Goal: Task Accomplishment & Management: Use online tool/utility

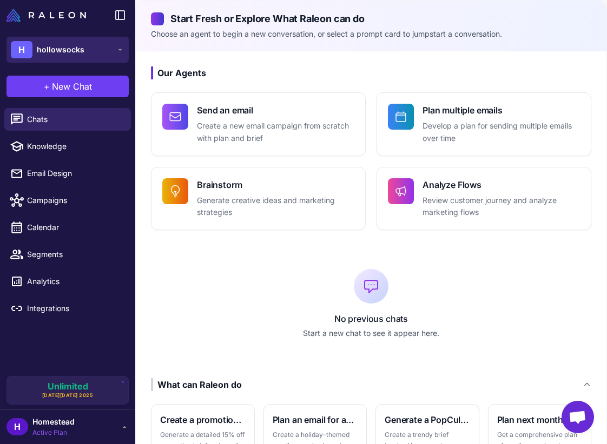
click at [91, 38] on button "H hollowsocks" at bounding box center [67, 50] width 122 height 26
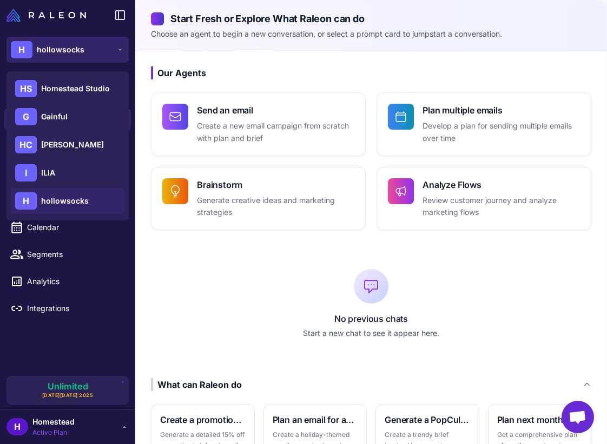
click at [83, 53] on button "H hollowsocks" at bounding box center [67, 50] width 122 height 26
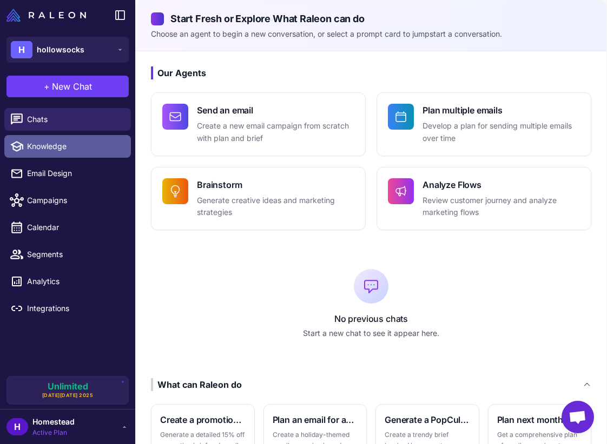
click at [84, 148] on span "Knowledge" at bounding box center [74, 147] width 95 height 12
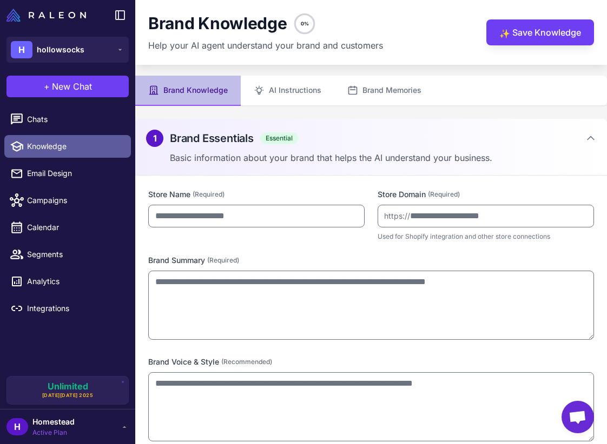
type input "**********"
type textarea "**********"
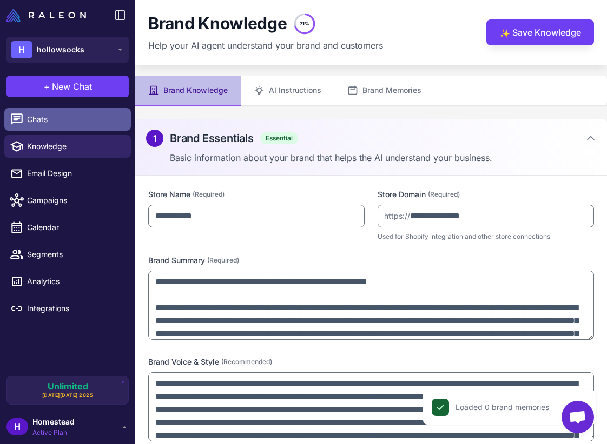
click at [85, 124] on span "Chats" at bounding box center [74, 120] width 95 height 12
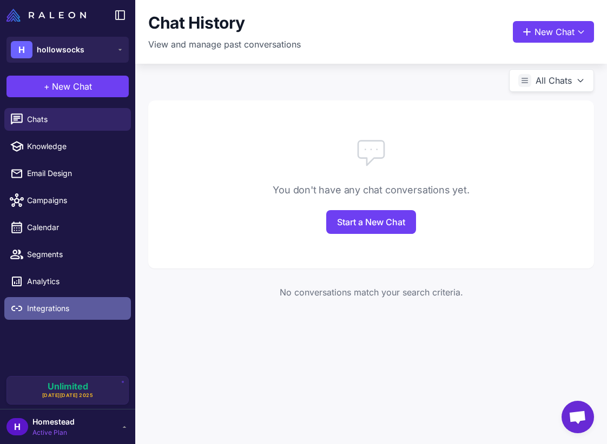
click at [66, 297] on link "Integrations" at bounding box center [67, 308] width 126 height 23
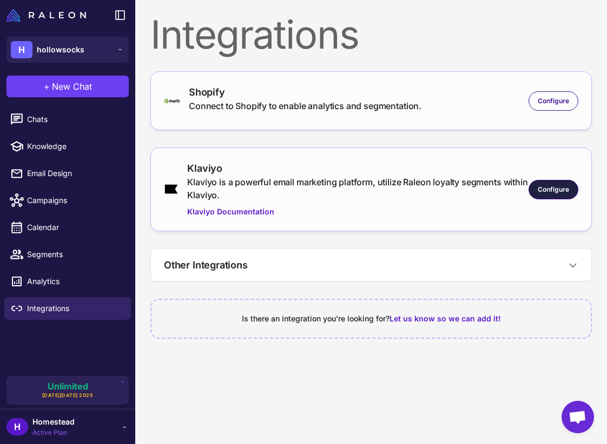
click at [542, 188] on span "Configure" at bounding box center [552, 190] width 31 height 10
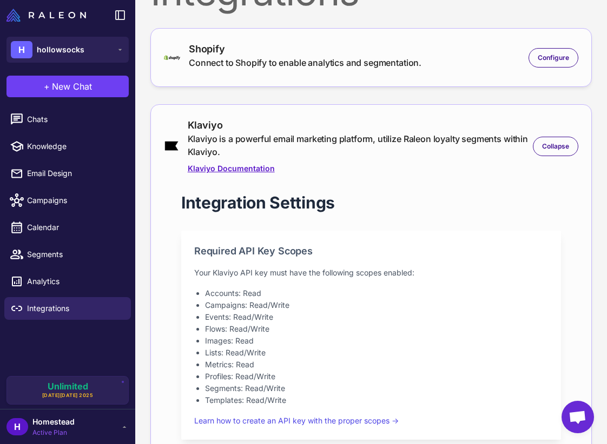
scroll to position [46, 0]
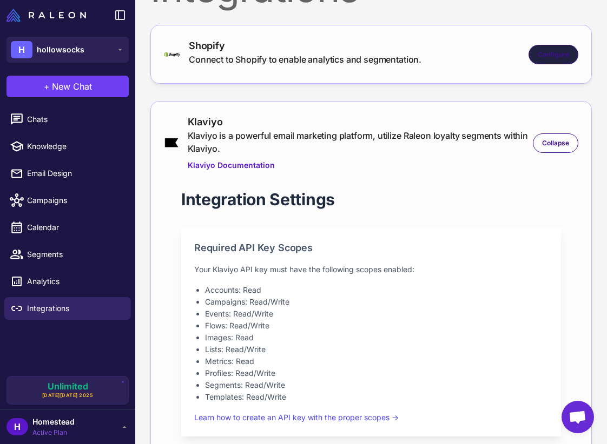
click at [557, 48] on div "Configure" at bounding box center [553, 54] width 50 height 19
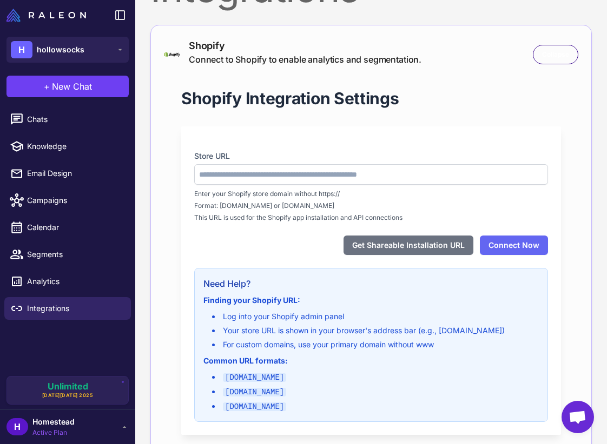
type input "**********"
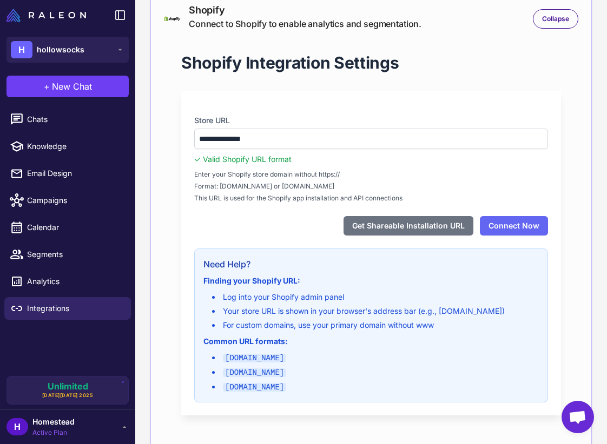
scroll to position [83, 0]
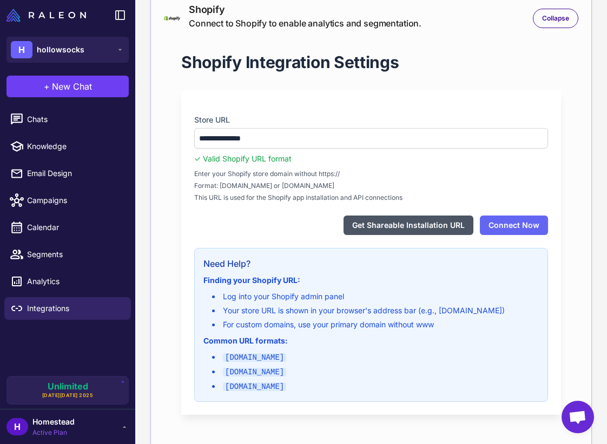
click at [394, 221] on button "Get Shareable Installation URL" at bounding box center [408, 225] width 130 height 19
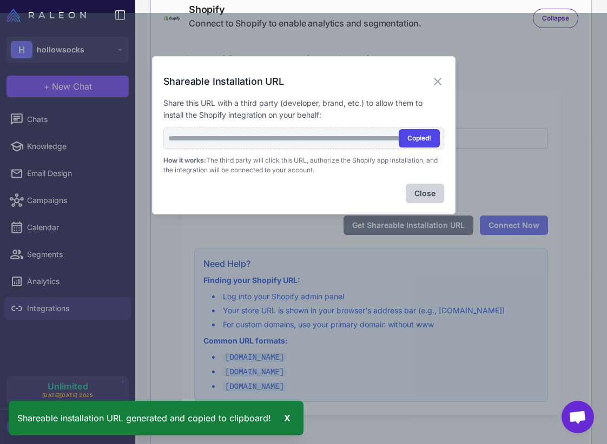
click at [420, 138] on button "Copied!" at bounding box center [418, 138] width 41 height 18
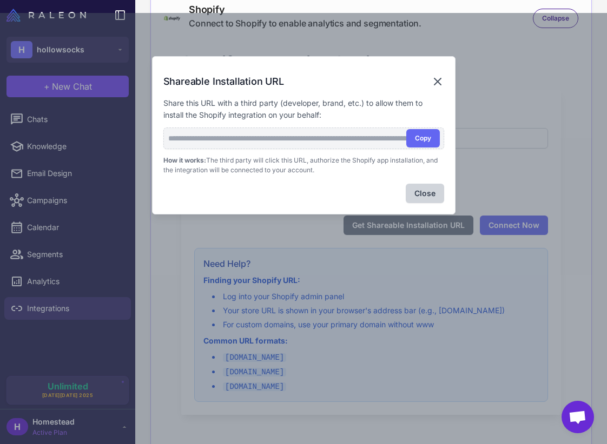
click at [437, 76] on icon at bounding box center [437, 81] width 13 height 13
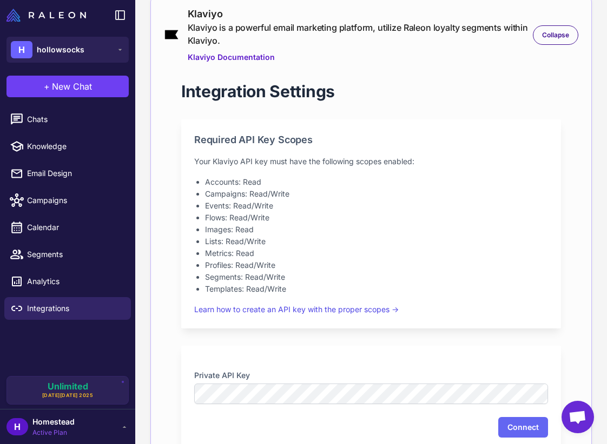
scroll to position [582, 0]
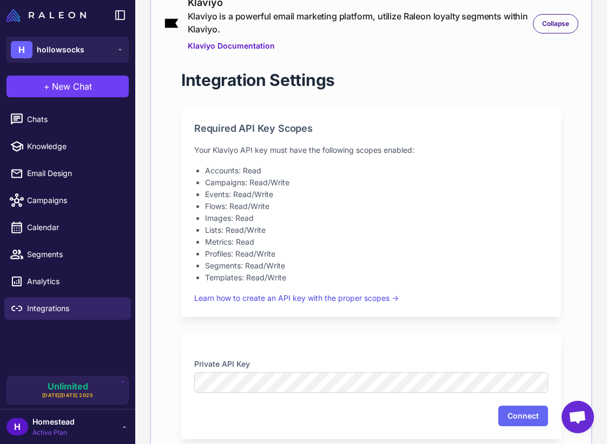
click at [256, 396] on div "Private API Key Connect" at bounding box center [370, 387] width 379 height 105
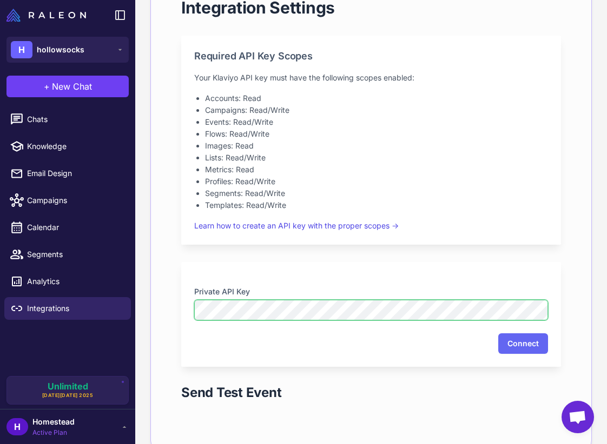
scroll to position [658, 0]
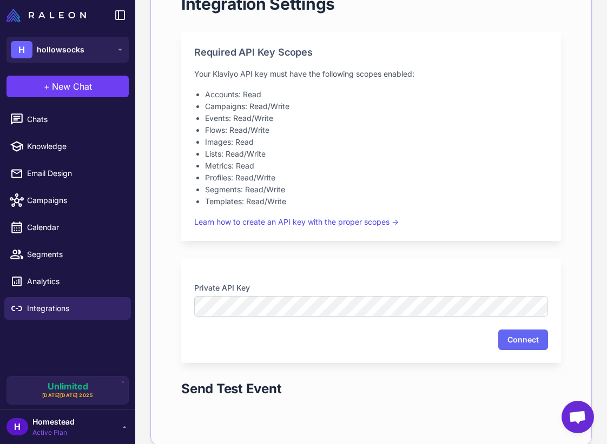
click at [430, 344] on div "Connect" at bounding box center [371, 340] width 354 height 21
click at [512, 337] on button "Connect" at bounding box center [523, 340] width 50 height 21
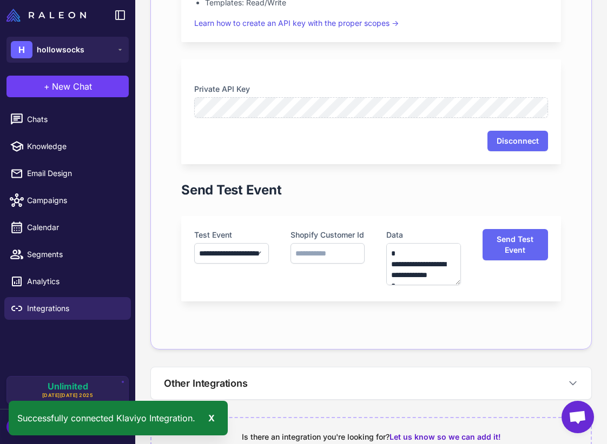
scroll to position [859, 0]
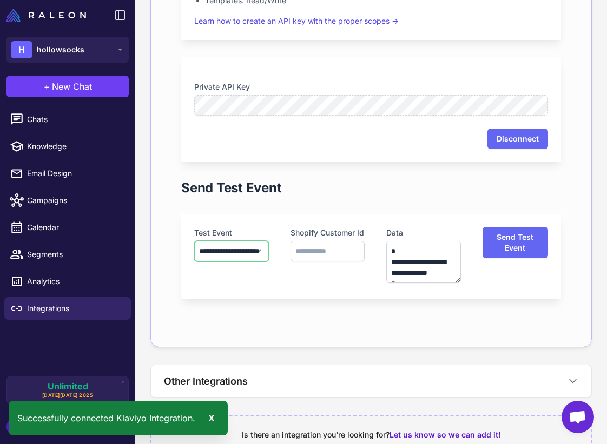
click at [231, 249] on select "**********" at bounding box center [231, 251] width 75 height 21
click at [194, 241] on select "**********" at bounding box center [231, 251] width 75 height 21
click at [270, 227] on div "**********" at bounding box center [371, 256] width 354 height 59
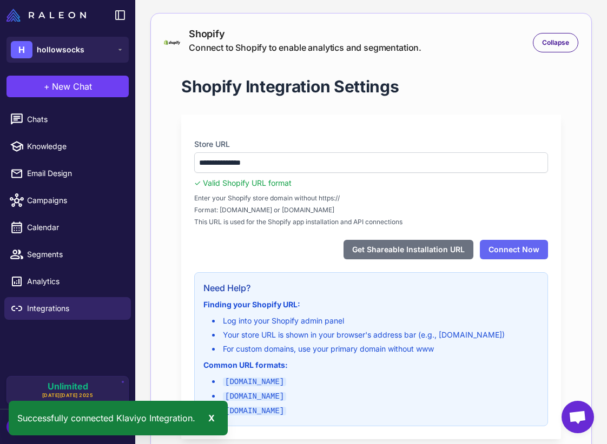
scroll to position [0, 0]
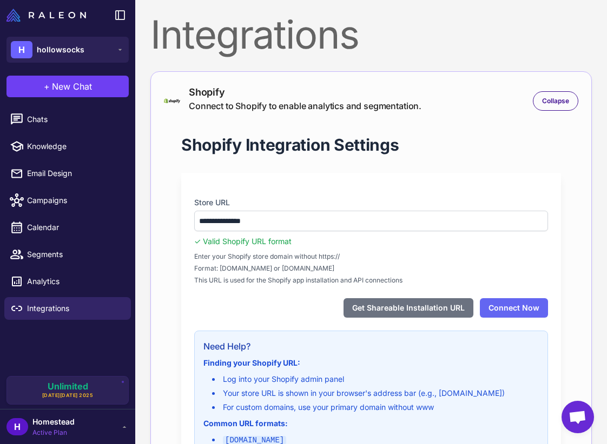
click at [424, 150] on div "Shopify Integration Settings" at bounding box center [370, 145] width 379 height 22
click at [290, 163] on div "**********" at bounding box center [371, 325] width 414 height 416
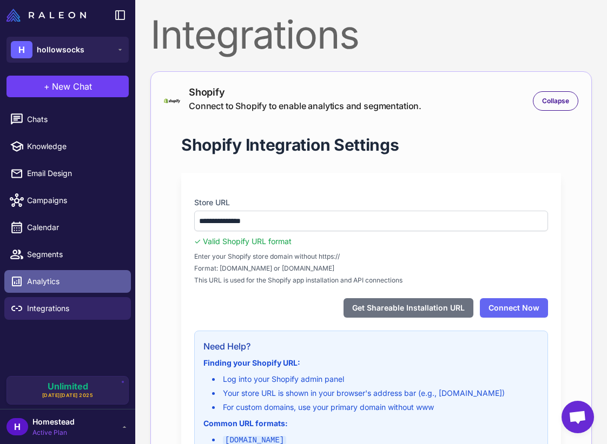
click at [62, 288] on link "Analytics" at bounding box center [67, 281] width 126 height 23
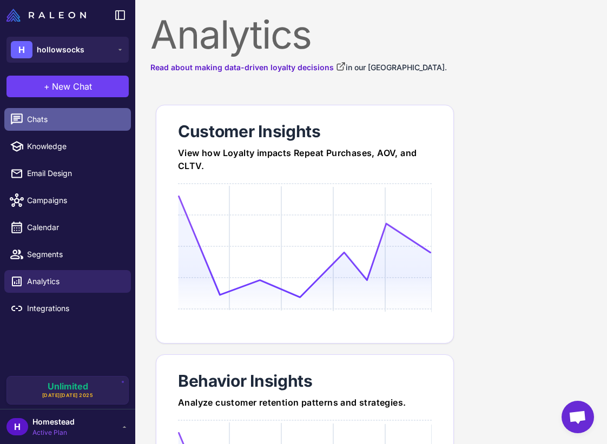
click at [84, 124] on span "Chats" at bounding box center [74, 120] width 95 height 12
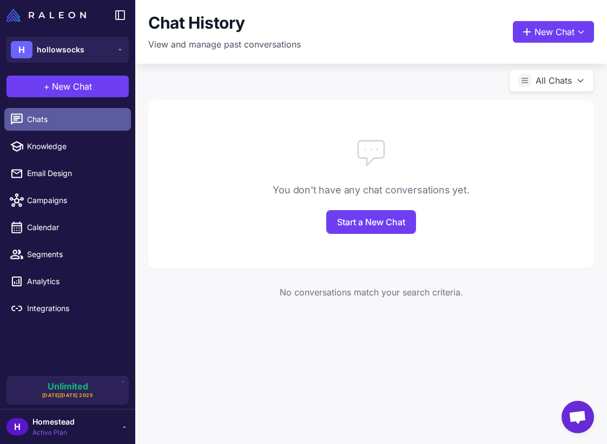
click at [37, 130] on link "Chats" at bounding box center [67, 119] width 126 height 23
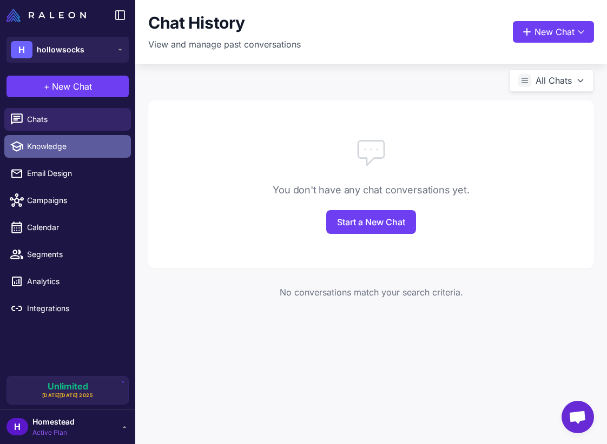
click at [37, 144] on span "Knowledge" at bounding box center [74, 147] width 95 height 12
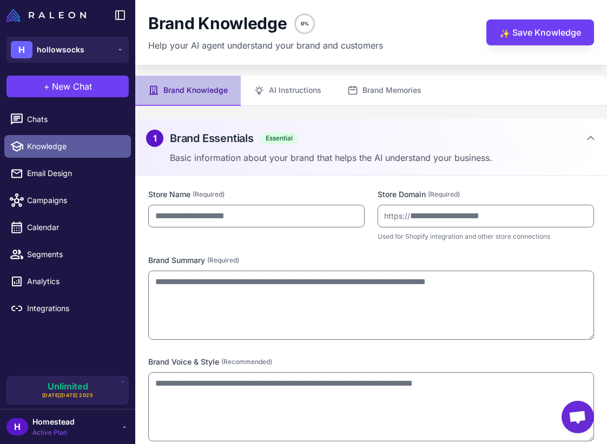
type input "**********"
type textarea "**********"
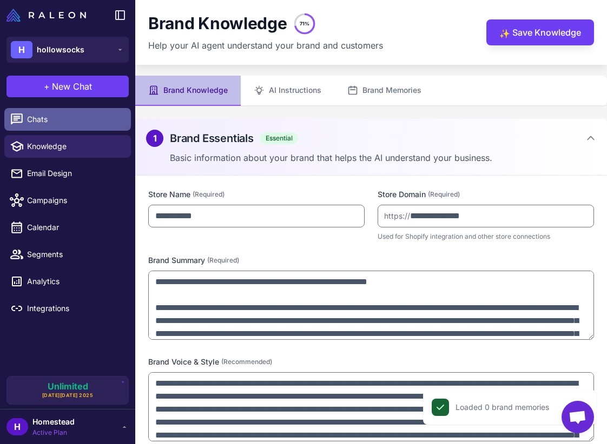
click at [54, 126] on link "Chats" at bounding box center [67, 119] width 126 height 23
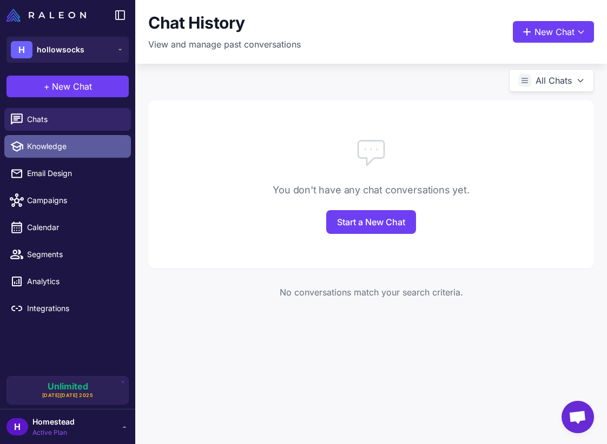
click at [63, 136] on link "Knowledge" at bounding box center [67, 146] width 126 height 23
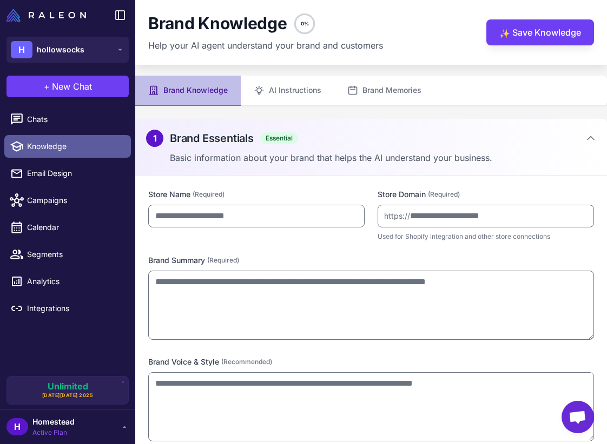
type input "**********"
type textarea "**********"
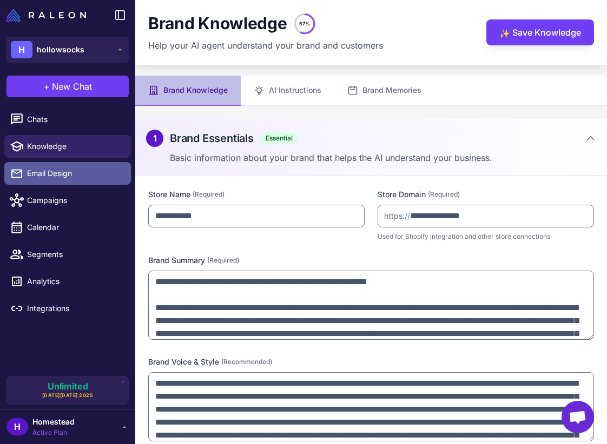
click at [69, 174] on span "Email Design" at bounding box center [74, 174] width 95 height 12
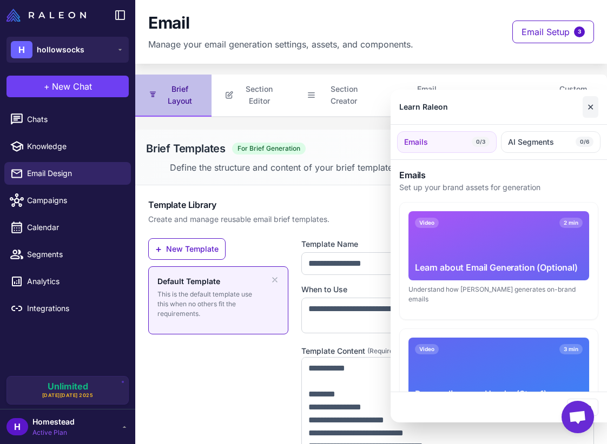
click at [587, 101] on button "✕" at bounding box center [590, 107] width 16 height 22
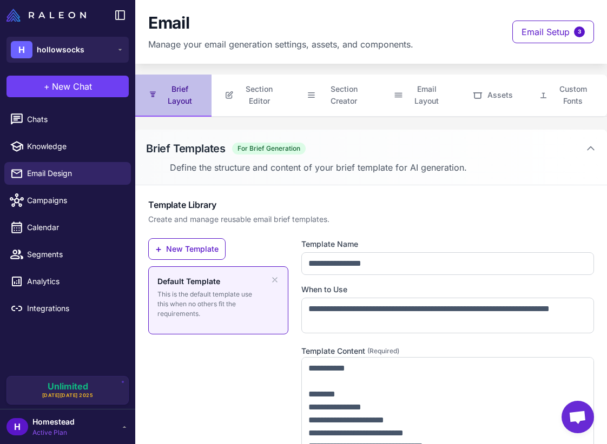
click at [39, 133] on li "Knowledge" at bounding box center [67, 146] width 135 height 27
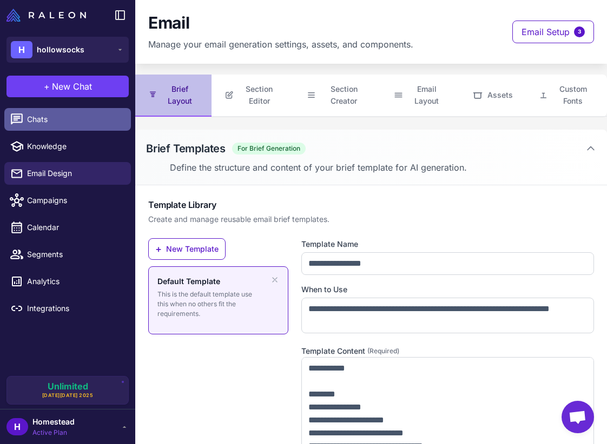
click at [50, 118] on span "Chats" at bounding box center [74, 120] width 95 height 12
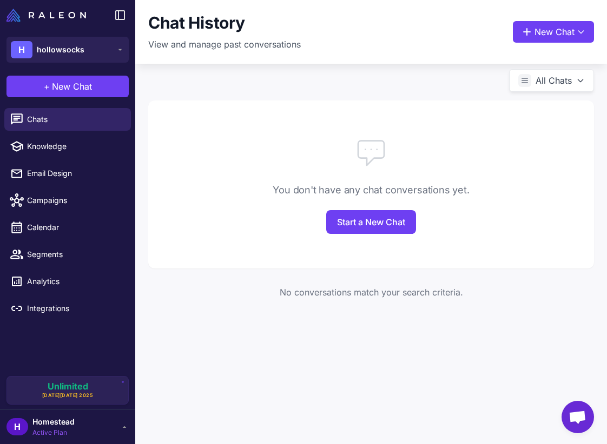
click at [239, 187] on div "You don't have any chat conversations yet." at bounding box center [370, 190] width 445 height 15
click at [71, 141] on span "Knowledge" at bounding box center [74, 147] width 95 height 12
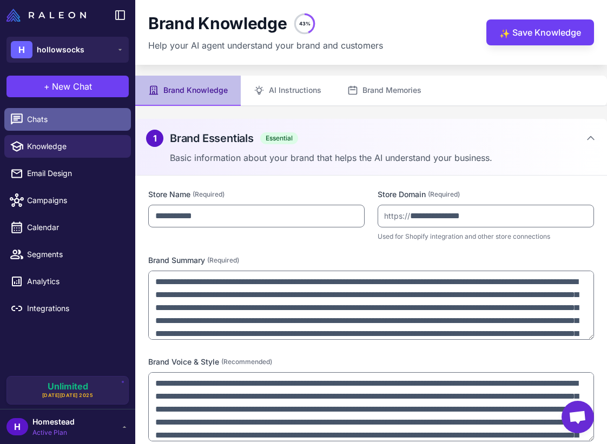
click at [81, 122] on span "Chats" at bounding box center [74, 120] width 95 height 12
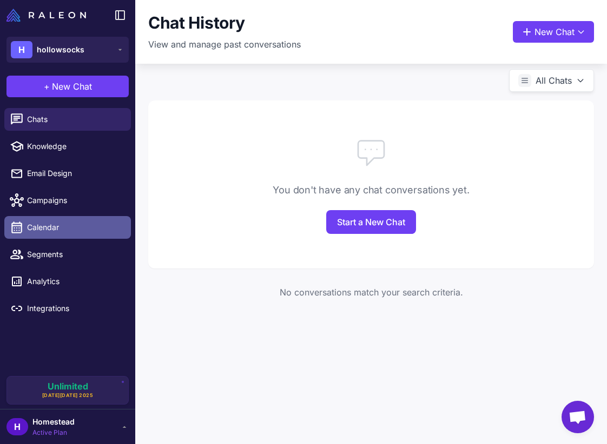
click at [58, 221] on link "Calendar" at bounding box center [67, 227] width 126 height 23
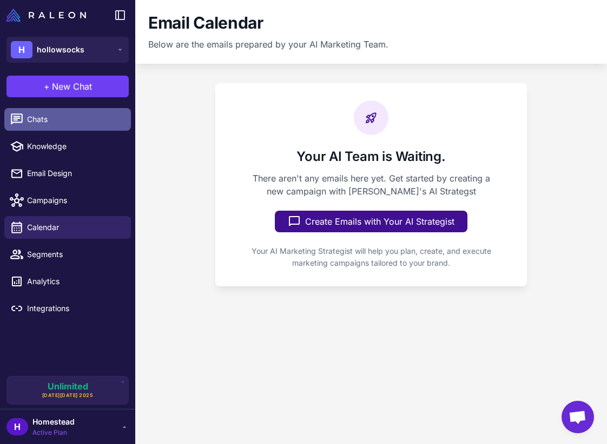
click at [55, 125] on span "Chats" at bounding box center [74, 120] width 95 height 12
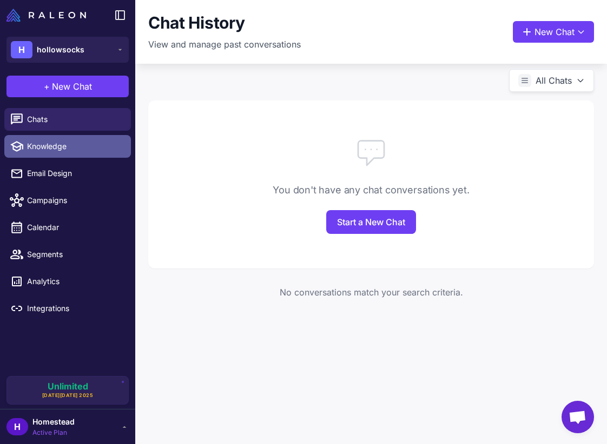
click at [50, 145] on span "Knowledge" at bounding box center [74, 147] width 95 height 12
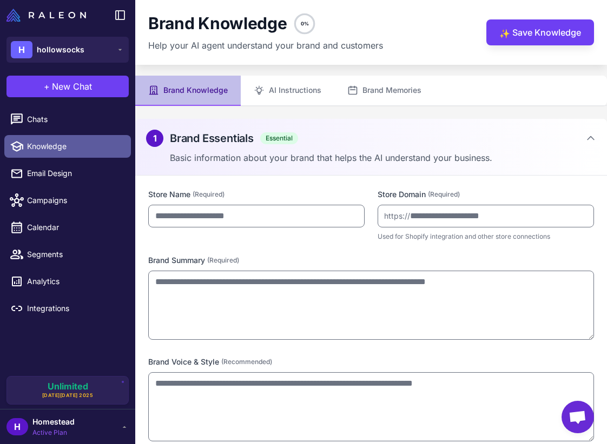
type input "**********"
type textarea "**********"
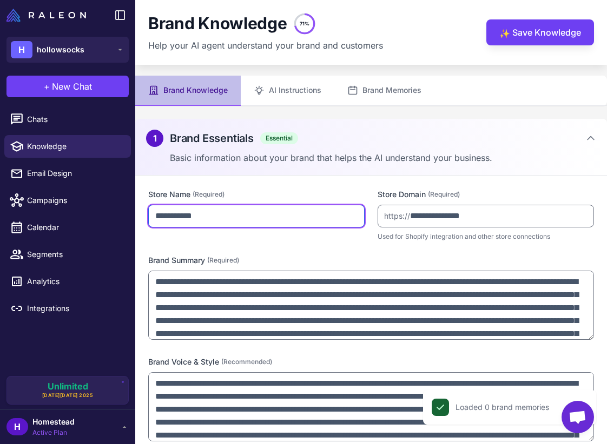
click at [234, 217] on input "**********" at bounding box center [256, 216] width 216 height 23
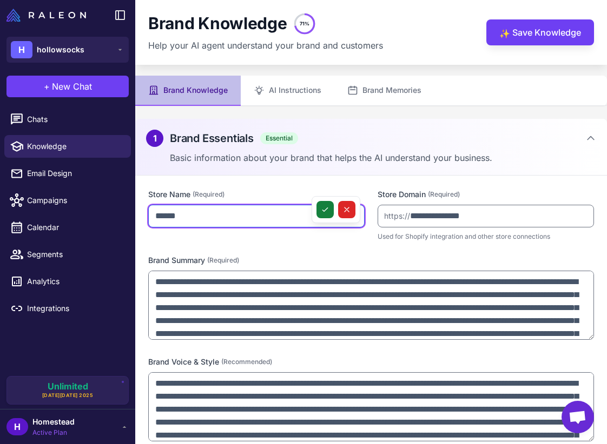
type input "******"
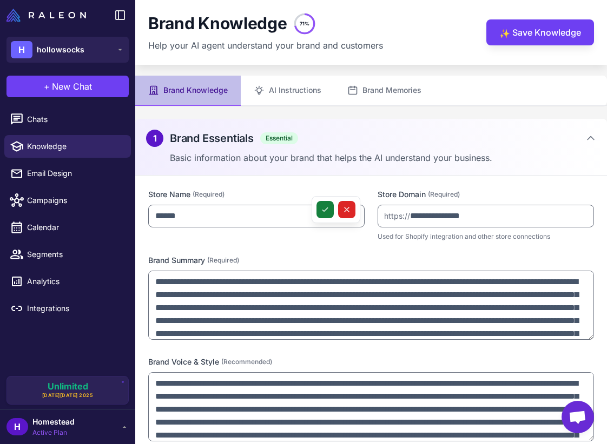
click at [325, 207] on icon at bounding box center [325, 209] width 9 height 9
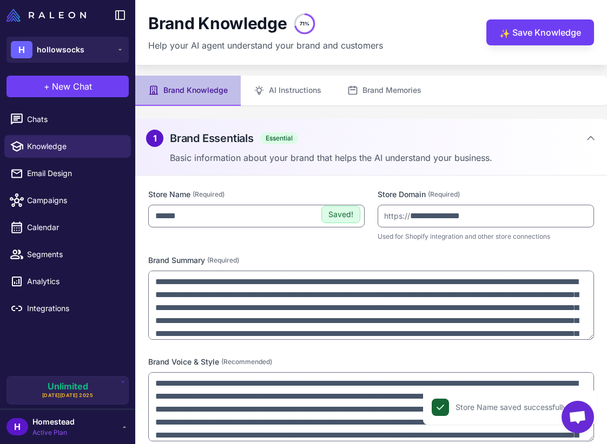
click at [278, 243] on div "**********" at bounding box center [370, 331] width 471 height 311
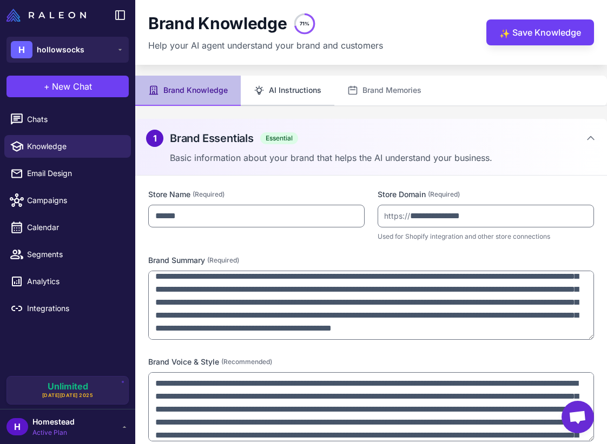
click at [290, 78] on button "AI Instructions" at bounding box center [288, 91] width 94 height 30
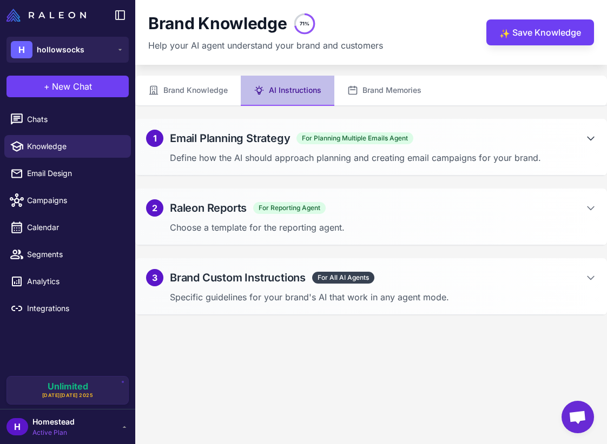
click at [595, 141] on icon at bounding box center [590, 138] width 11 height 11
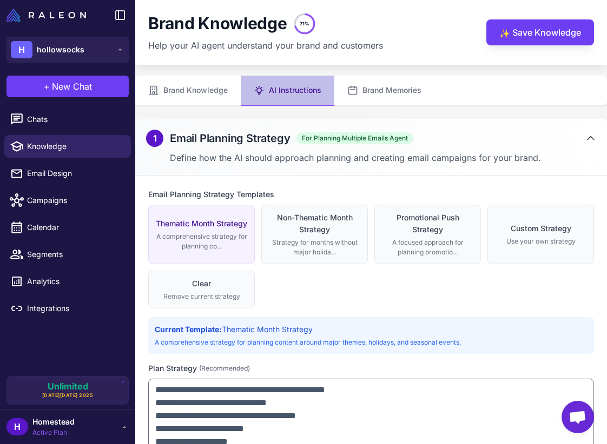
click at [595, 141] on icon at bounding box center [590, 138] width 11 height 11
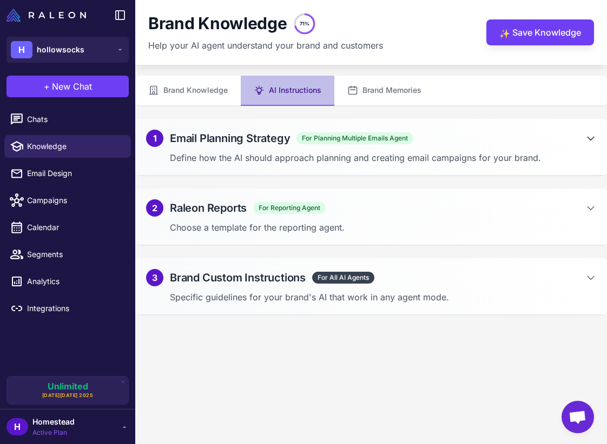
click at [578, 212] on div "2 Raleon Reports For Reporting Agent" at bounding box center [371, 207] width 450 height 17
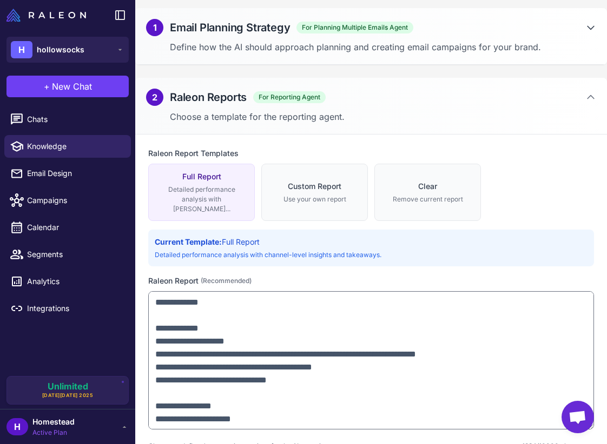
scroll to position [99, 0]
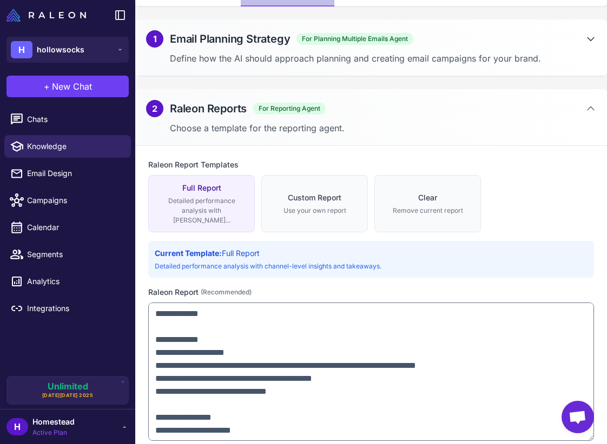
click at [582, 112] on div "2 Raleon Reports For Reporting Agent" at bounding box center [371, 108] width 450 height 17
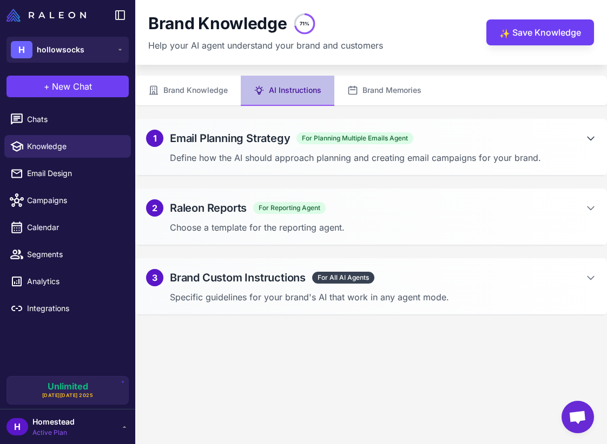
scroll to position [0, 0]
click at [588, 214] on div "2 Raleon Reports For Reporting Agent" at bounding box center [371, 207] width 450 height 17
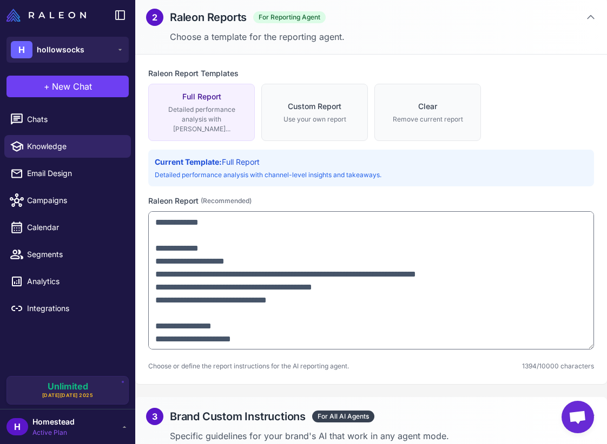
click at [349, 362] on p "Choose or define the report instructions for the AI reporting agent." at bounding box center [248, 367] width 201 height 10
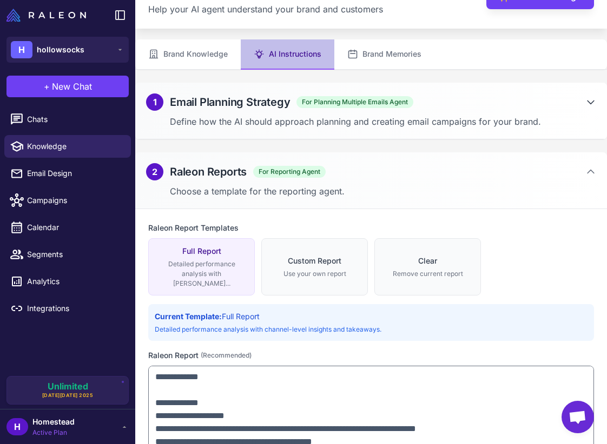
scroll to position [25, 0]
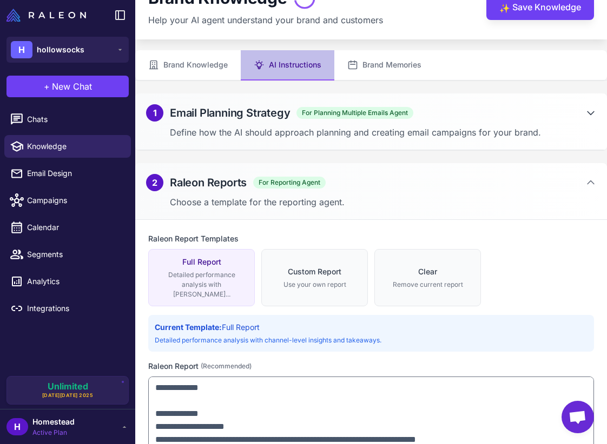
click at [71, 436] on span "Active Plan" at bounding box center [53, 433] width 42 height 10
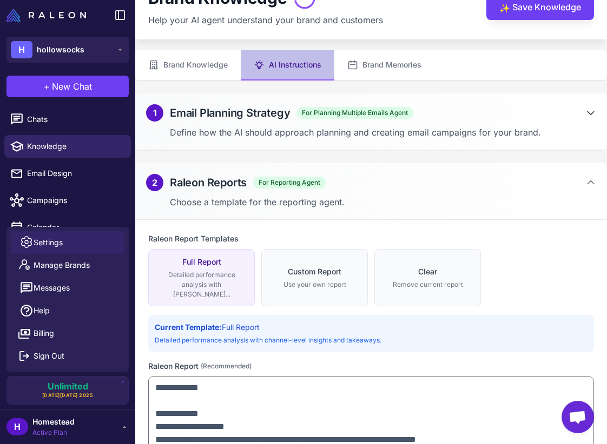
click at [75, 239] on link "Settings" at bounding box center [68, 242] width 114 height 23
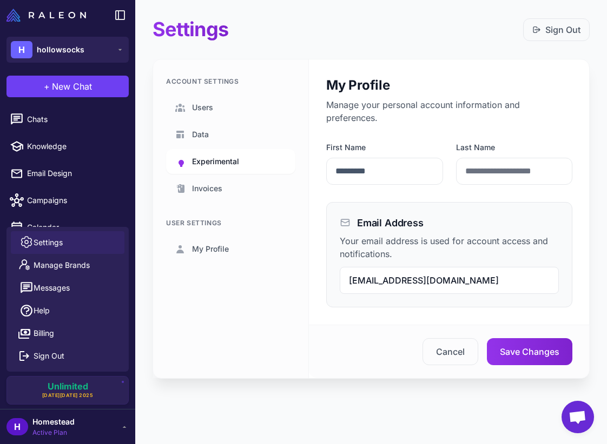
click at [255, 160] on link "Experimental" at bounding box center [230, 161] width 129 height 25
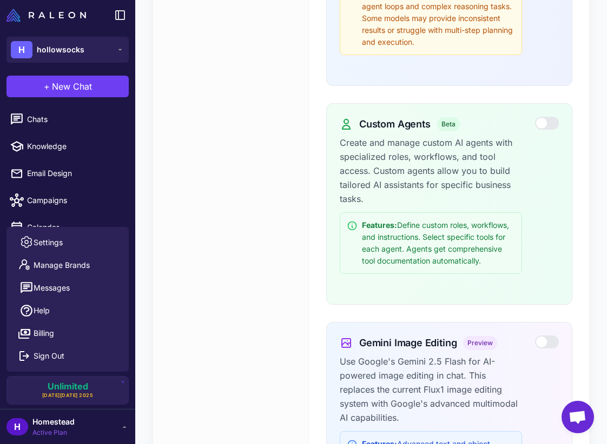
scroll to position [569, 0]
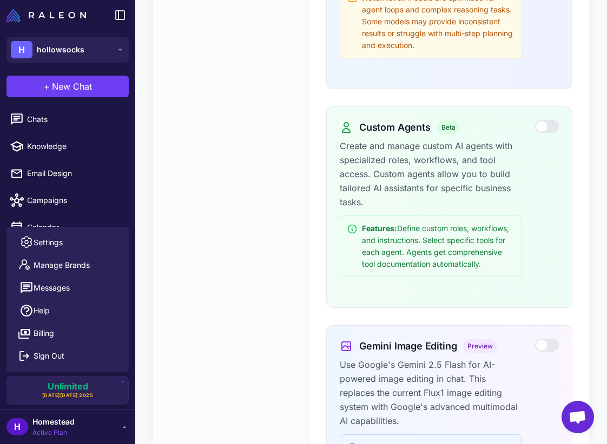
click at [238, 238] on div "Account Settings Users Data Experimental Invoices User Settings My Profile" at bounding box center [231, 182] width 156 height 1385
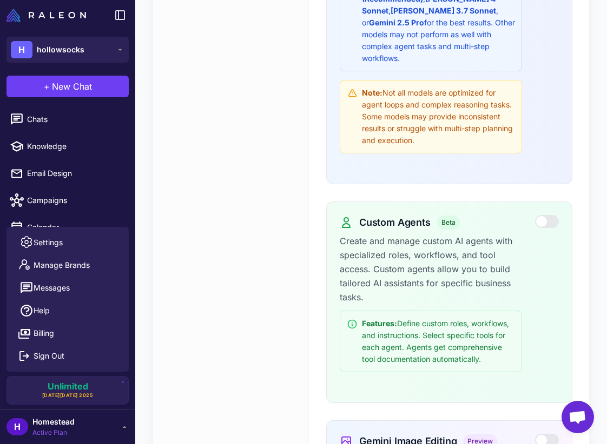
scroll to position [486, 0]
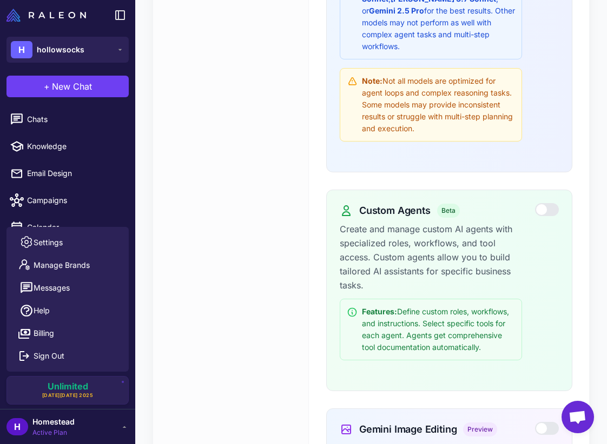
click at [225, 228] on div "Account Settings Users Data Experimental Invoices User Settings My Profile" at bounding box center [231, 265] width 156 height 1385
click at [90, 28] on div at bounding box center [67, 15] width 135 height 30
click at [219, 103] on div "Account Settings Users Data Experimental Invoices User Settings My Profile" at bounding box center [231, 265] width 156 height 1385
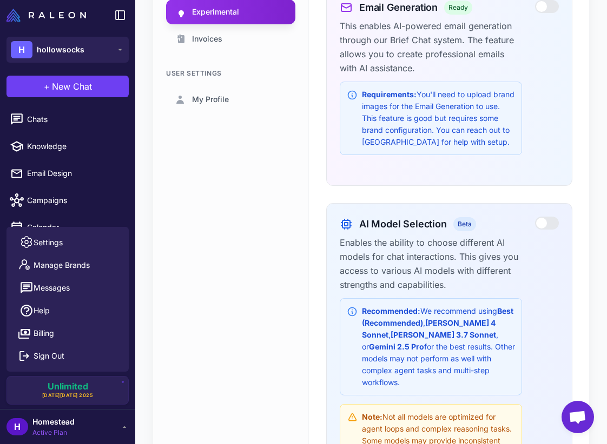
scroll to position [0, 0]
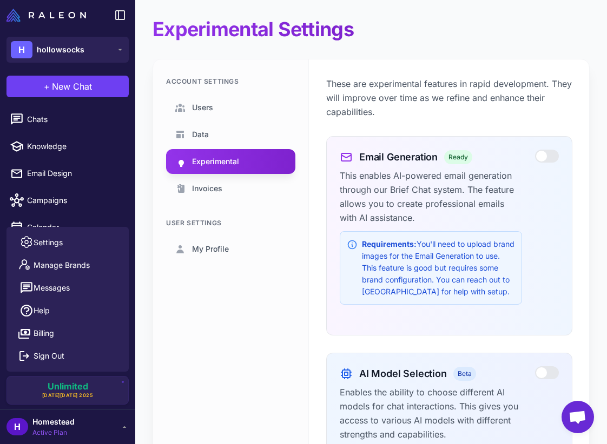
click at [223, 106] on link "Users" at bounding box center [230, 107] width 129 height 25
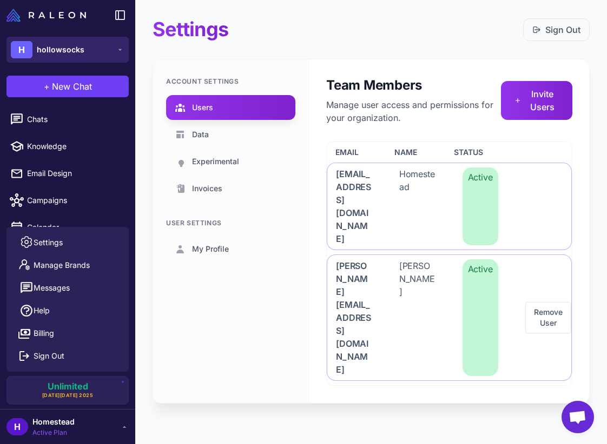
click at [65, 46] on span "hollowsocks" at bounding box center [61, 50] width 48 height 12
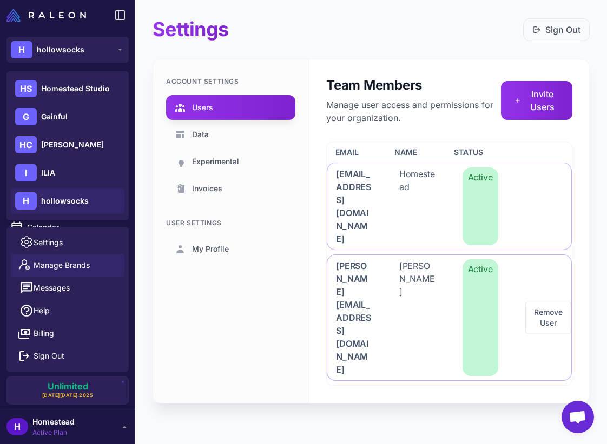
click at [74, 265] on span "Manage Brands" at bounding box center [62, 265] width 56 height 12
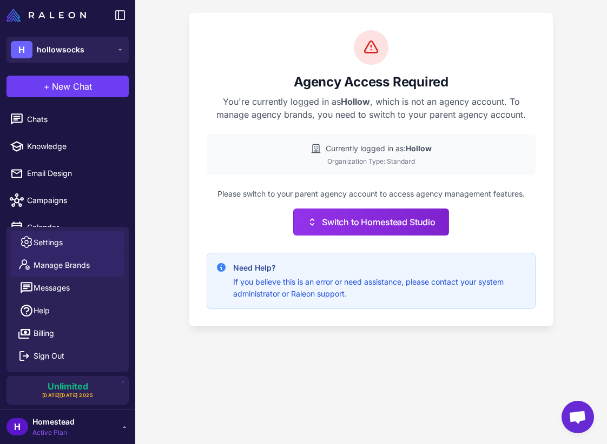
click at [94, 243] on link "Settings" at bounding box center [68, 242] width 114 height 23
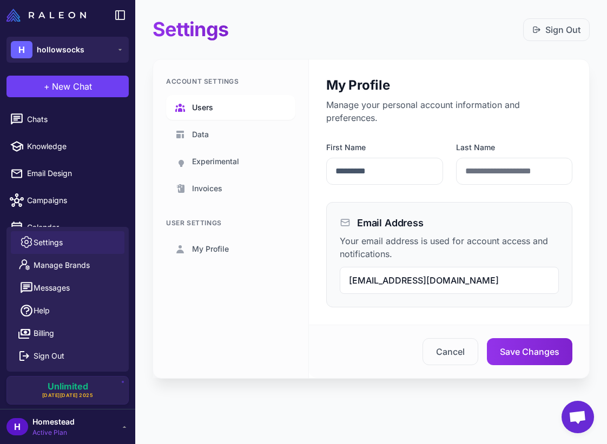
click at [207, 110] on span "Users" at bounding box center [202, 108] width 21 height 12
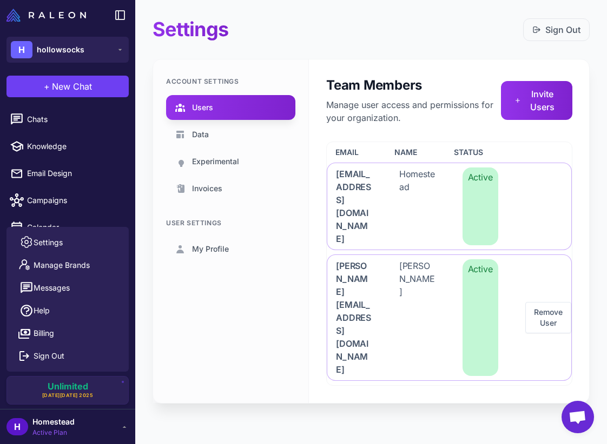
click at [129, 130] on li "Chats" at bounding box center [67, 119] width 135 height 27
drag, startPoint x: 92, startPoint y: 69, endPoint x: 97, endPoint y: 73, distance: 6.5
click at [92, 69] on div "+ New Chat Raleon Agents Send an email Plan multiple emails Brainstorm Analyze …" at bounding box center [67, 86] width 135 height 35
drag, startPoint x: 89, startPoint y: 50, endPoint x: 92, endPoint y: 58, distance: 8.2
click at [89, 50] on button "H hollowsocks" at bounding box center [67, 50] width 122 height 26
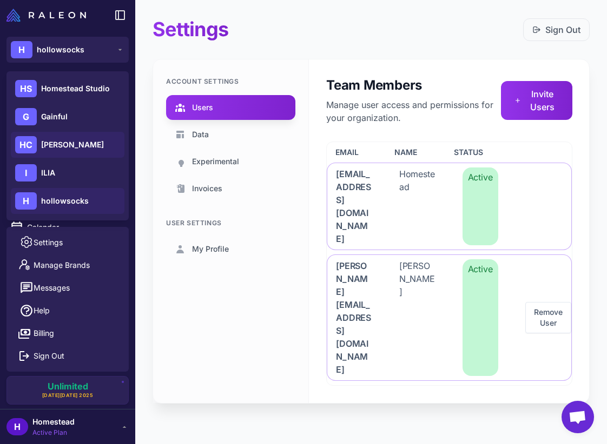
drag, startPoint x: 79, startPoint y: 82, endPoint x: 123, endPoint y: 137, distance: 70.4
click at [79, 83] on span "Homestead Studio" at bounding box center [75, 89] width 69 height 12
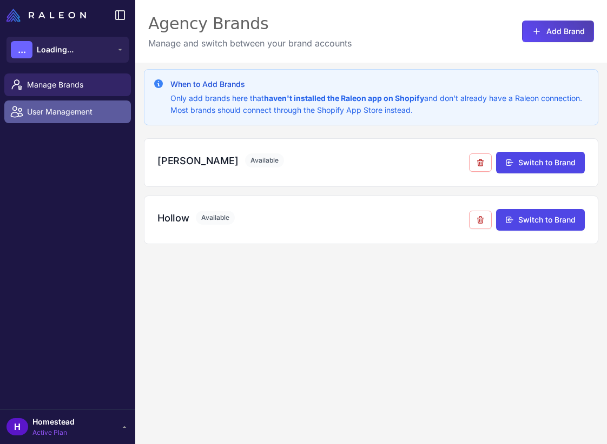
click at [74, 110] on span "User Management" at bounding box center [74, 112] width 95 height 12
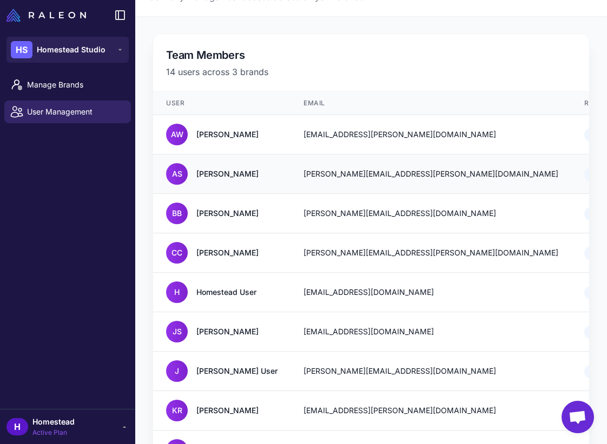
scroll to position [51, 0]
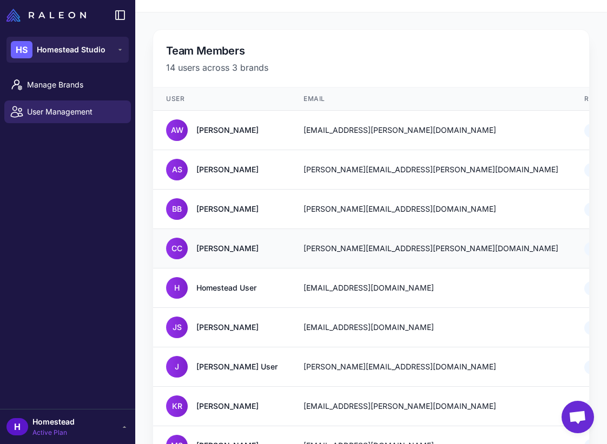
click at [312, 237] on td "campbell.collett@homesteadstudio.co" at bounding box center [430, 248] width 281 height 39
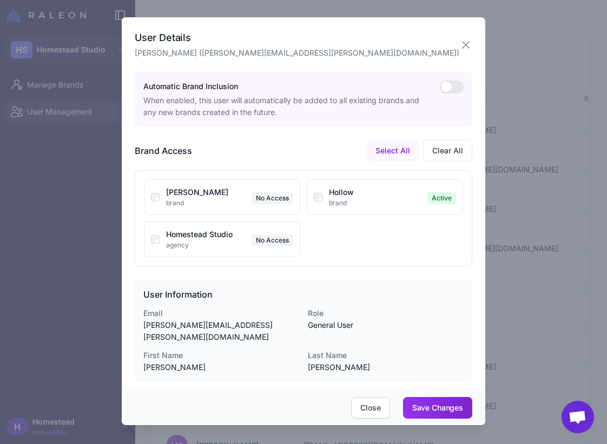
click at [372, 258] on div "Heidi Carey brand No Access Hollow brand Active Homestead Studio agency No Acce…" at bounding box center [303, 218] width 337 height 96
click at [438, 397] on button "Save Changes" at bounding box center [437, 408] width 69 height 22
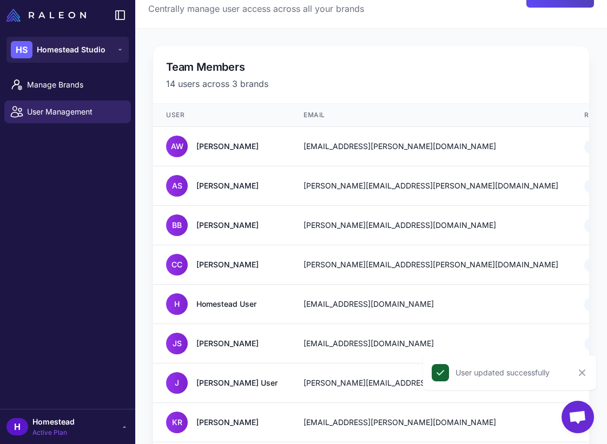
scroll to position [0, 0]
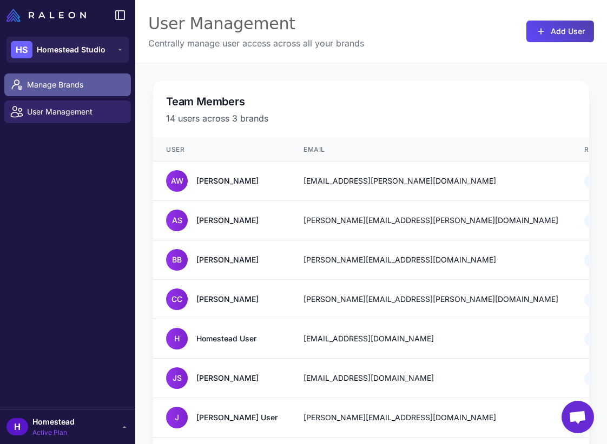
click at [92, 88] on span "Manage Brands" at bounding box center [74, 85] width 95 height 12
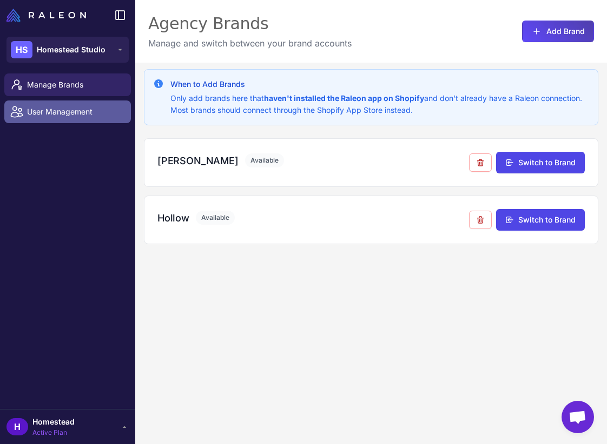
click at [88, 114] on span "User Management" at bounding box center [74, 112] width 95 height 12
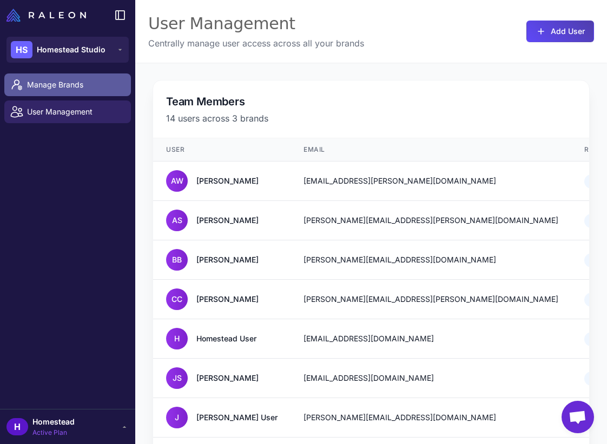
click at [81, 90] on span "Manage Brands" at bounding box center [74, 85] width 95 height 12
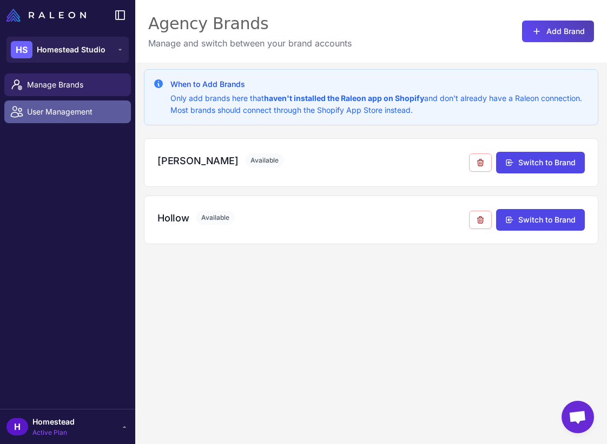
click at [71, 103] on link "User Management" at bounding box center [67, 112] width 126 height 23
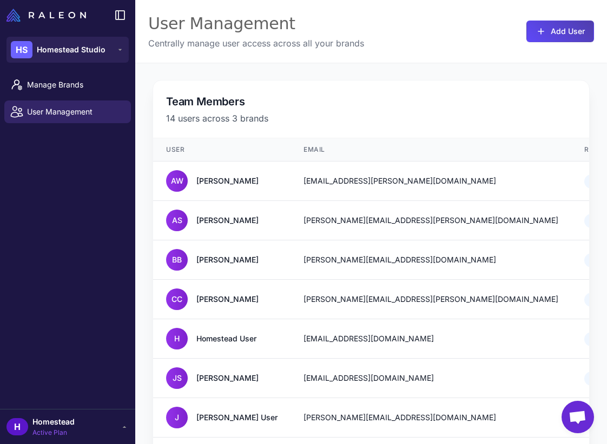
click at [67, 423] on span "Homestead" at bounding box center [53, 422] width 42 height 12
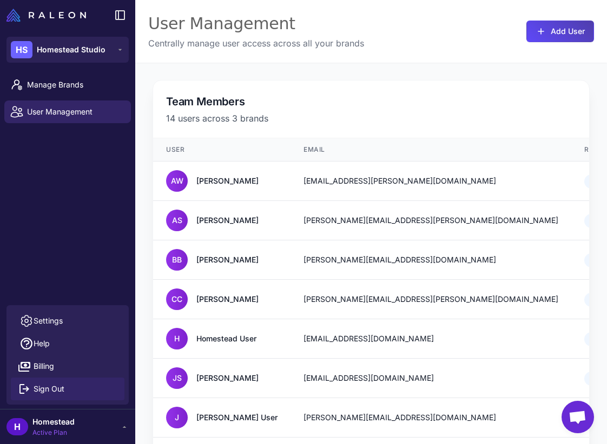
click at [80, 386] on button "Sign Out" at bounding box center [68, 389] width 114 height 23
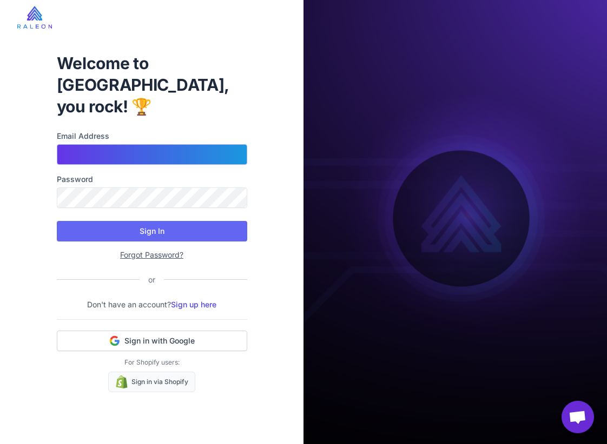
click at [162, 144] on input "Email Address" at bounding box center [152, 154] width 190 height 21
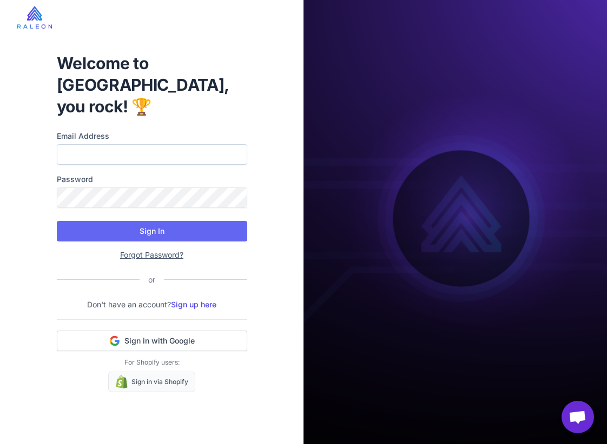
drag, startPoint x: 265, startPoint y: 186, endPoint x: 170, endPoint y: 145, distance: 103.8
click at [264, 186] on div "Welcome to Raleon, you rock! 🏆 Email Address Password Sign In Forgot Password? …" at bounding box center [151, 222] width 303 height 444
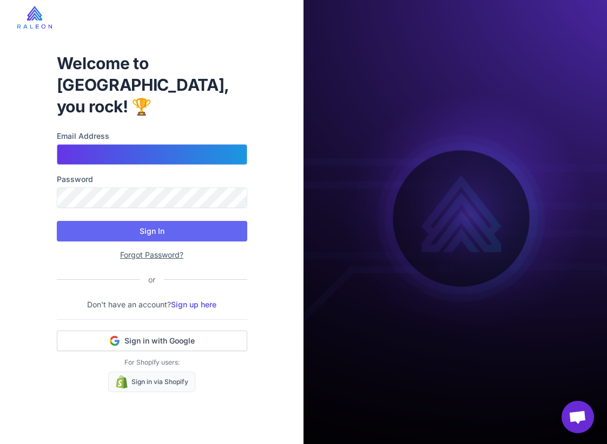
click at [134, 144] on input "Email Address" at bounding box center [152, 154] width 190 height 21
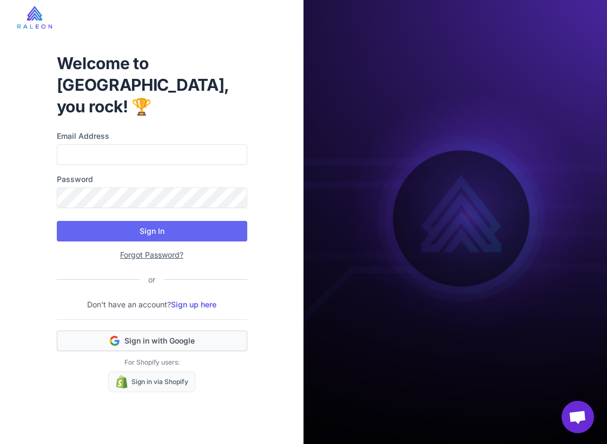
click at [197, 331] on button "Sign in with Google" at bounding box center [152, 341] width 190 height 21
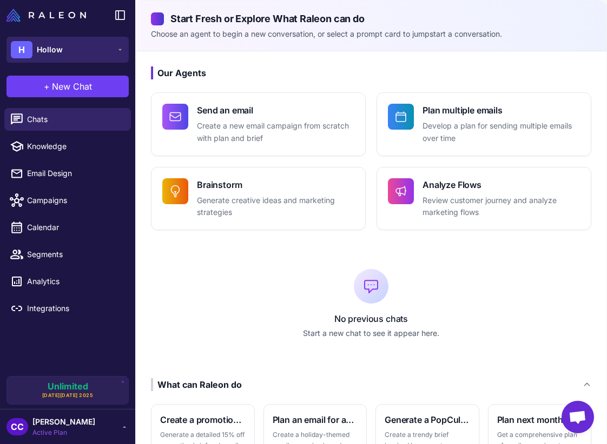
click at [57, 41] on button "H Hollow" at bounding box center [67, 50] width 122 height 26
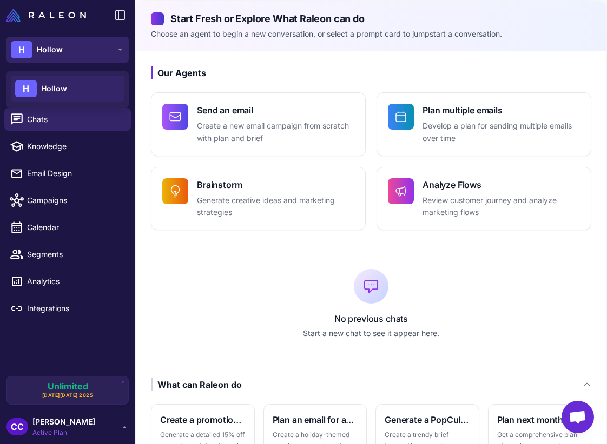
click at [67, 51] on button "H Hollow" at bounding box center [67, 50] width 122 height 26
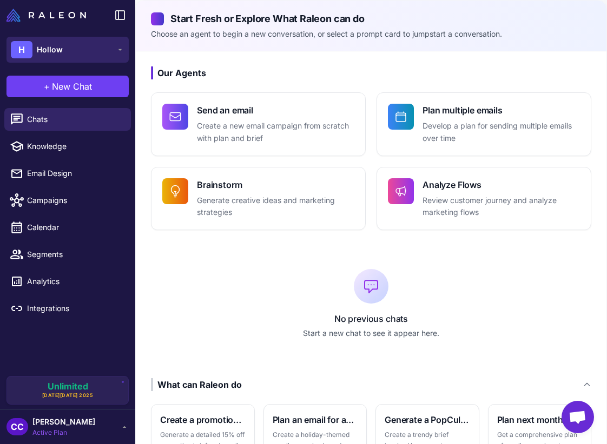
click at [67, 51] on button "H Hollow" at bounding box center [67, 50] width 122 height 26
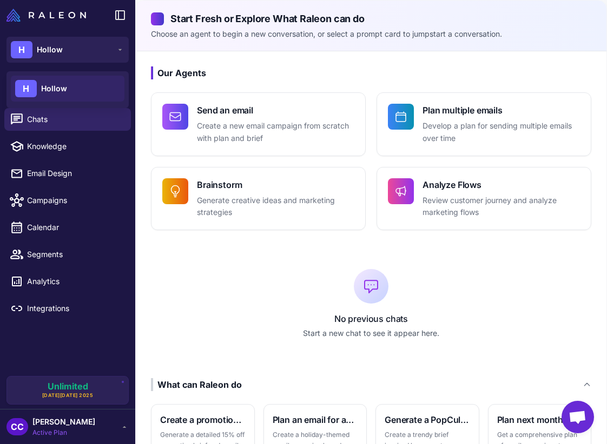
click at [61, 87] on span "Hollow" at bounding box center [54, 89] width 26 height 12
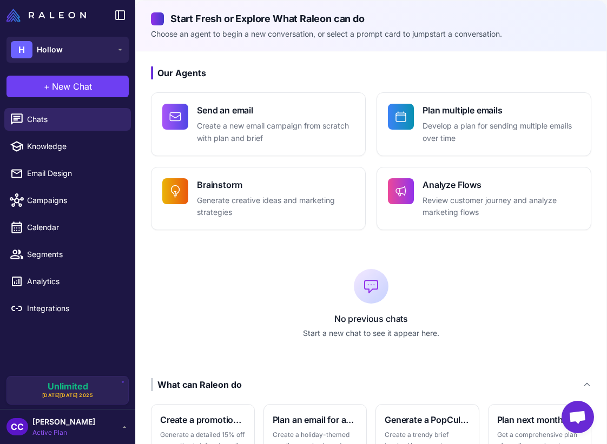
click at [257, 72] on h3 "Our Agents" at bounding box center [371, 72] width 440 height 13
click at [239, 290] on div "No previous chats Start a new chat to see it appear here." at bounding box center [371, 305] width 440 height 114
click at [61, 137] on link "Knowledge" at bounding box center [67, 146] width 126 height 23
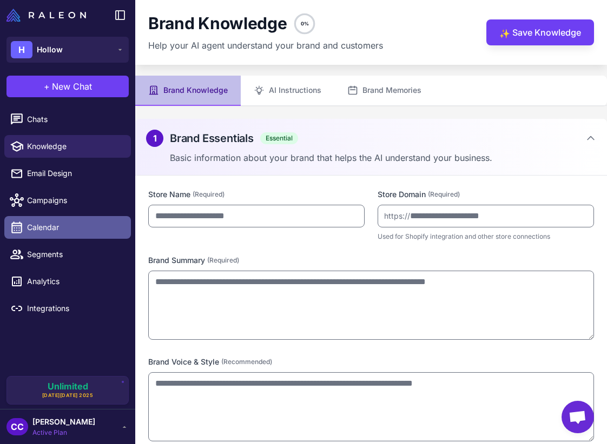
type input "******"
type input "**********"
type textarea "**********"
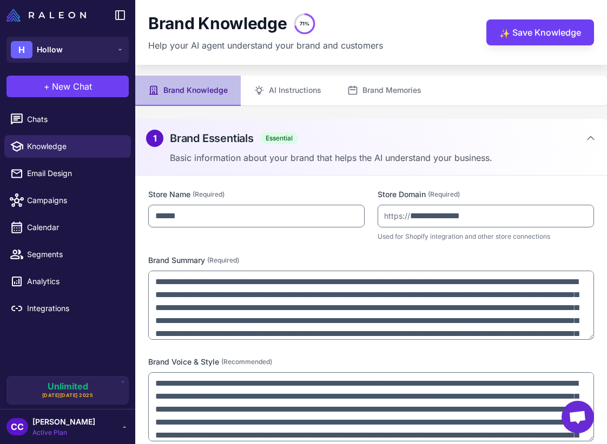
click at [75, 186] on li "Email Design" at bounding box center [67, 173] width 135 height 27
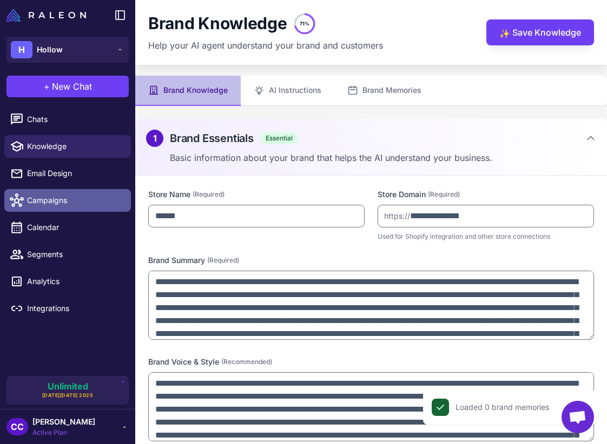
click at [73, 203] on span "Campaigns" at bounding box center [74, 201] width 95 height 12
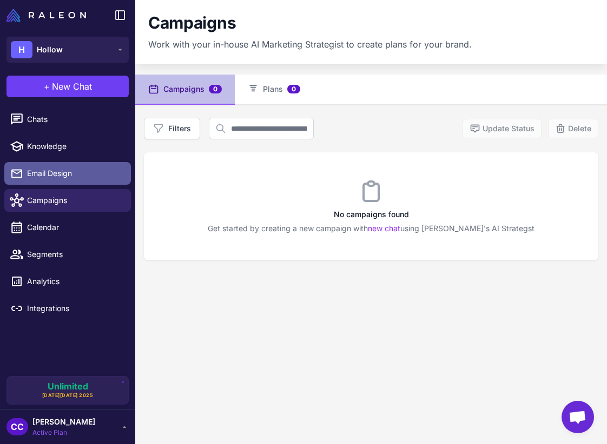
click at [85, 175] on span "Email Design" at bounding box center [74, 174] width 95 height 12
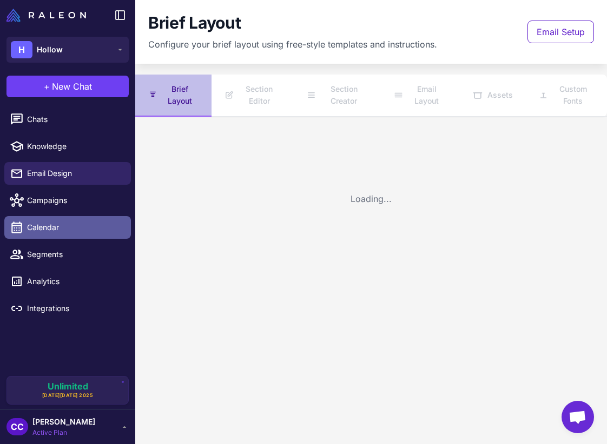
click at [75, 217] on link "Calendar" at bounding box center [67, 227] width 126 height 23
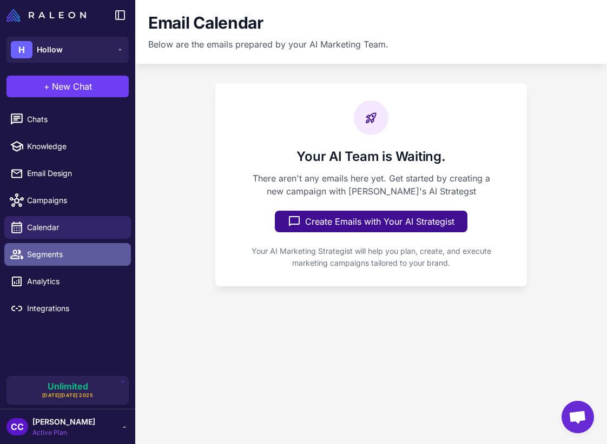
click at [63, 249] on span "Segments" at bounding box center [74, 255] width 95 height 12
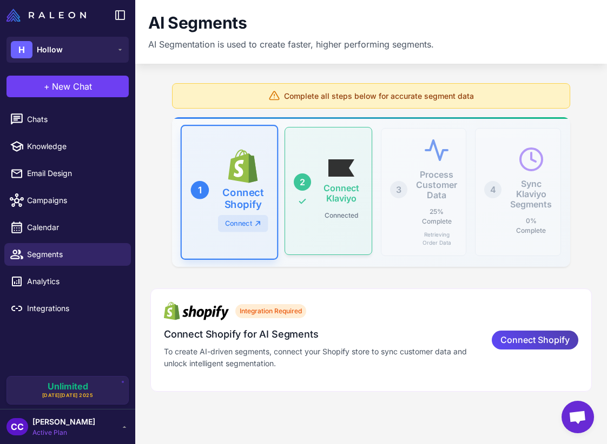
click at [336, 174] on icon at bounding box center [341, 167] width 26 height 17
click at [536, 337] on span "Connect Shopify" at bounding box center [534, 340] width 69 height 19
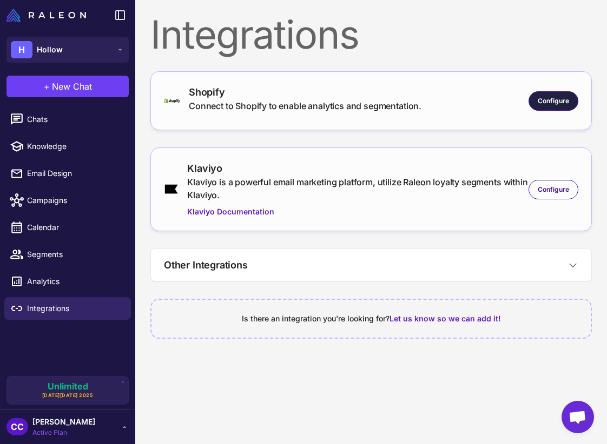
click at [541, 101] on span "Configure" at bounding box center [552, 101] width 31 height 10
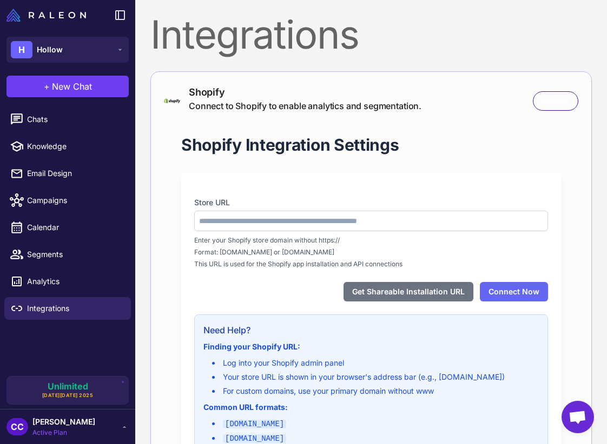
type input "**********"
